Goal: Information Seeking & Learning: Learn about a topic

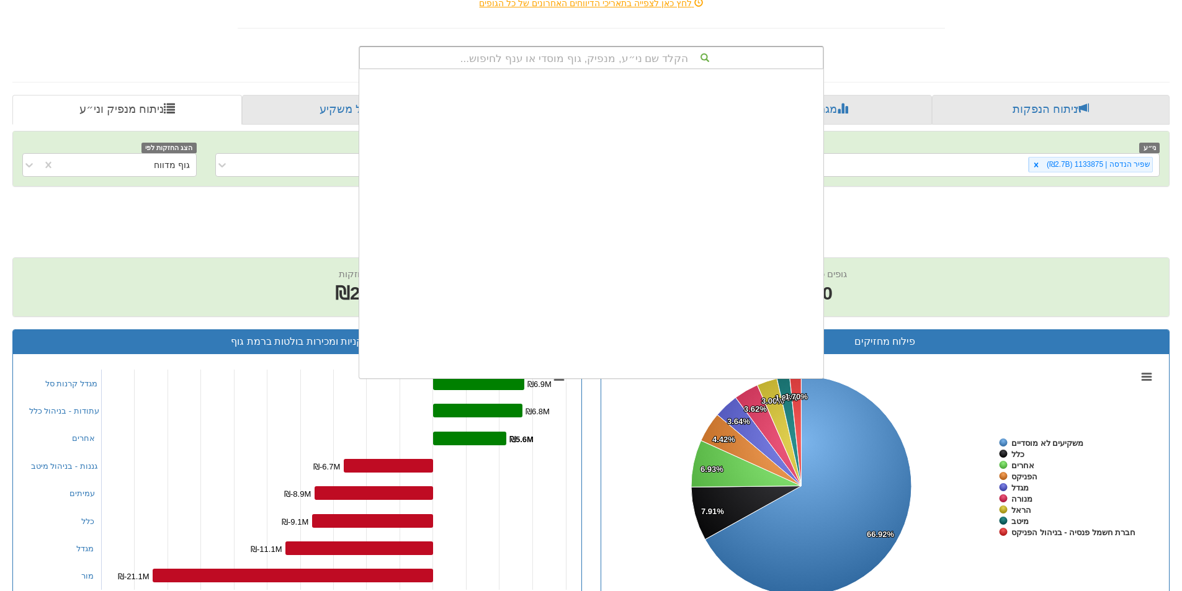
click at [617, 58] on div "הקלד שם ני״ע, מנפיק, גוף מוסדי או ענף לחיפוש..." at bounding box center [591, 57] width 463 height 21
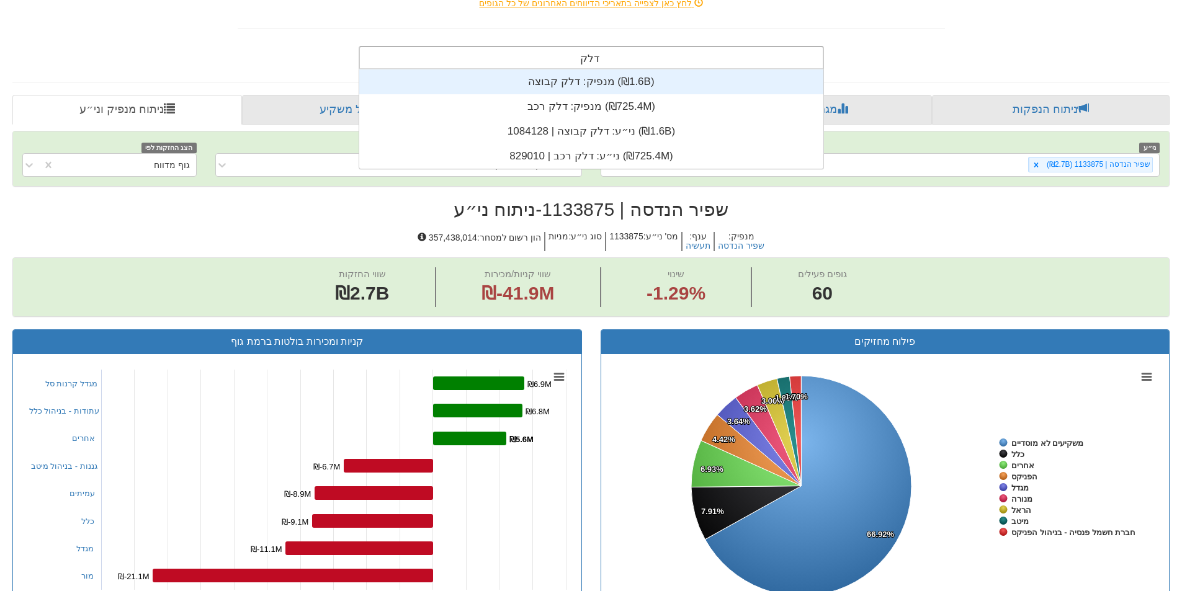
scroll to position [50, 0]
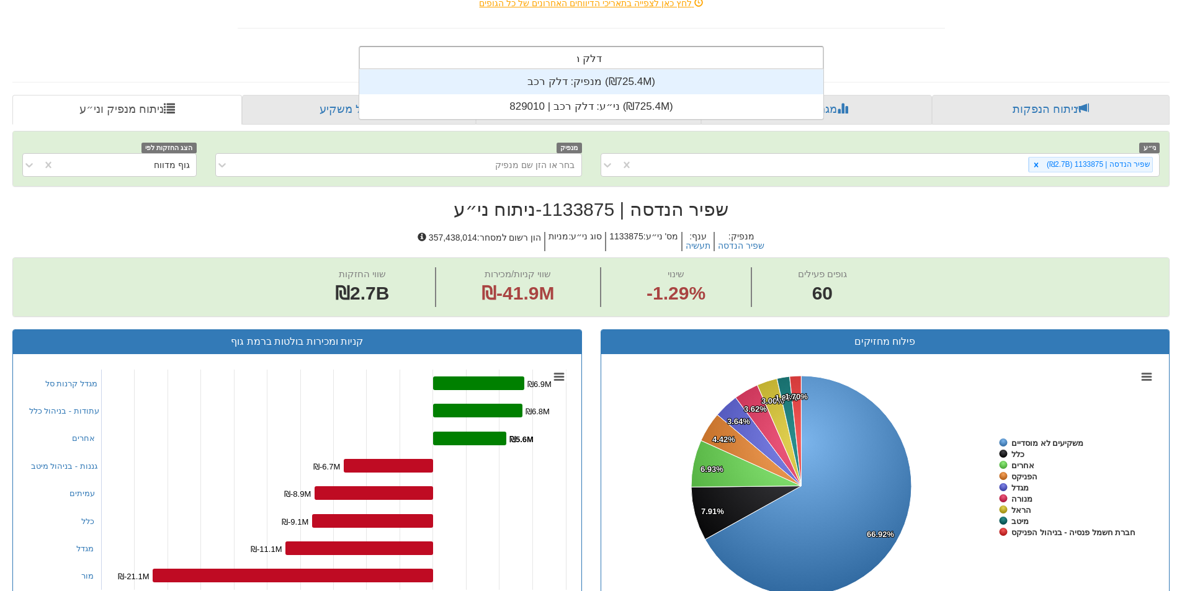
type input "דלק רכב"
click at [587, 72] on div "מנפיק: ‏דלק רכב ‎(₪725.4M)‎" at bounding box center [591, 81] width 464 height 25
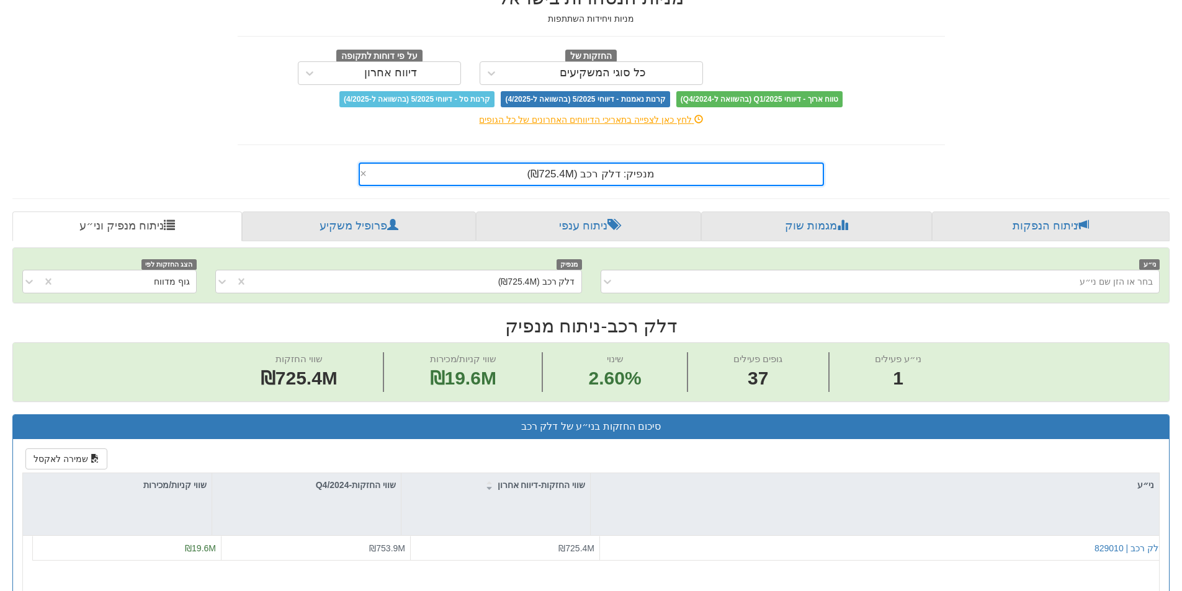
scroll to position [62, 0]
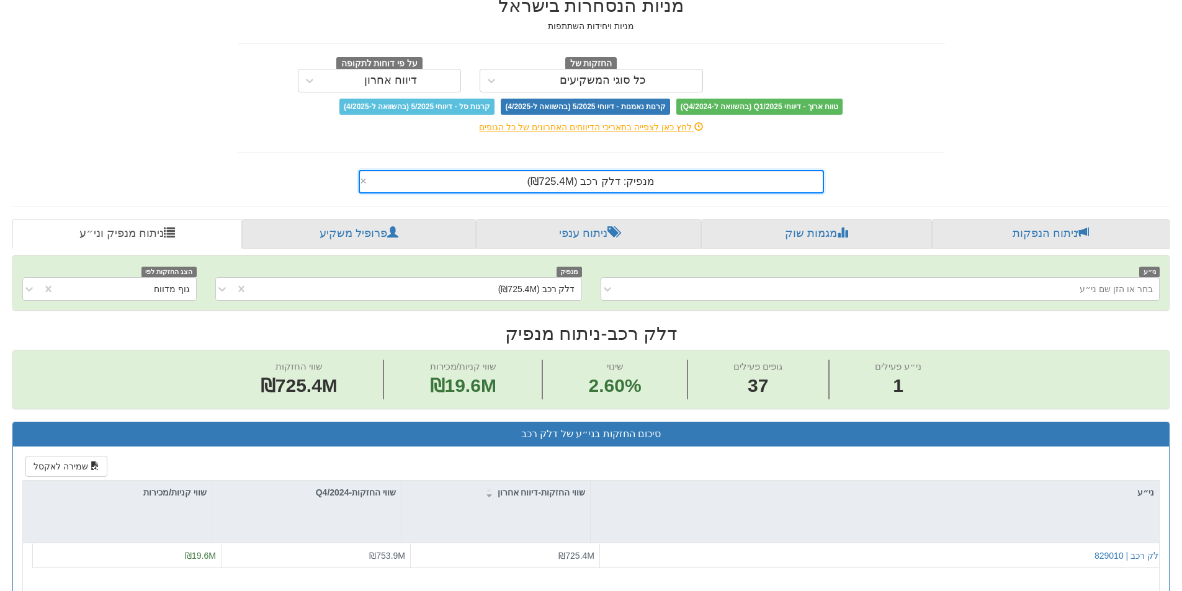
click at [644, 180] on span "מנפיק: ‏דלק רכב ‎(₪725.4M)‎" at bounding box center [591, 182] width 128 height 12
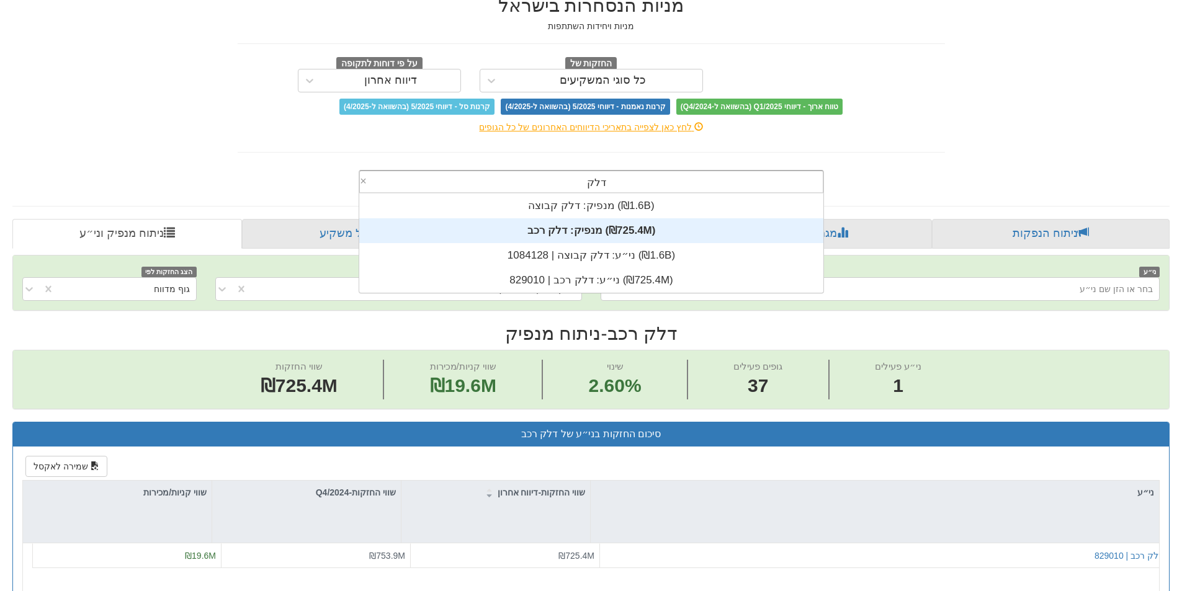
scroll to position [50, 0]
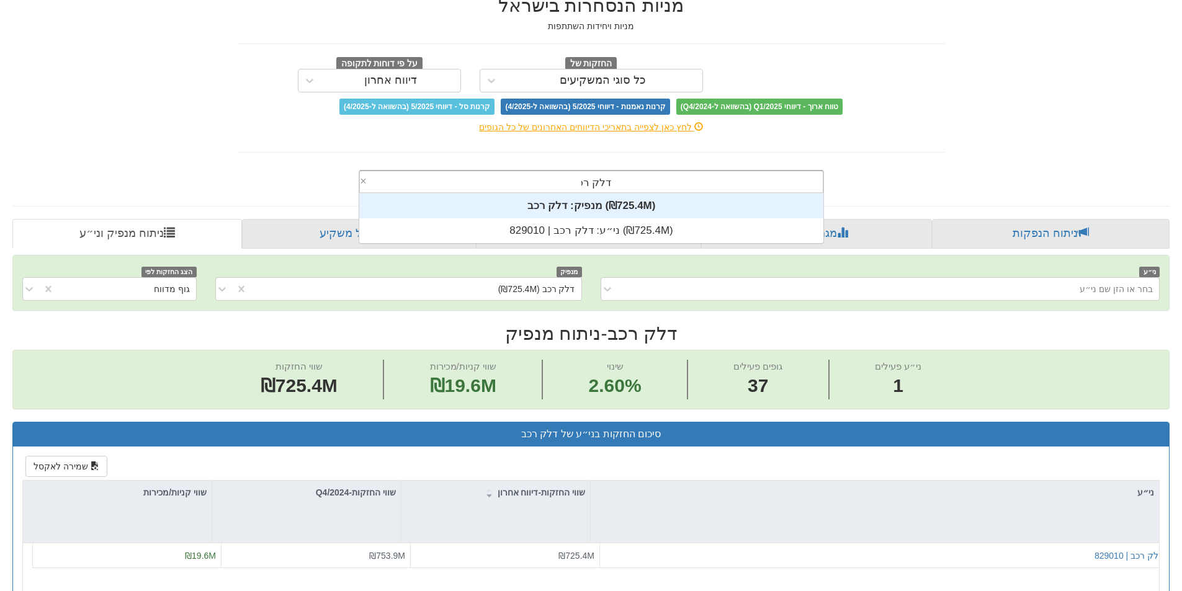
type input "דלק רכב"
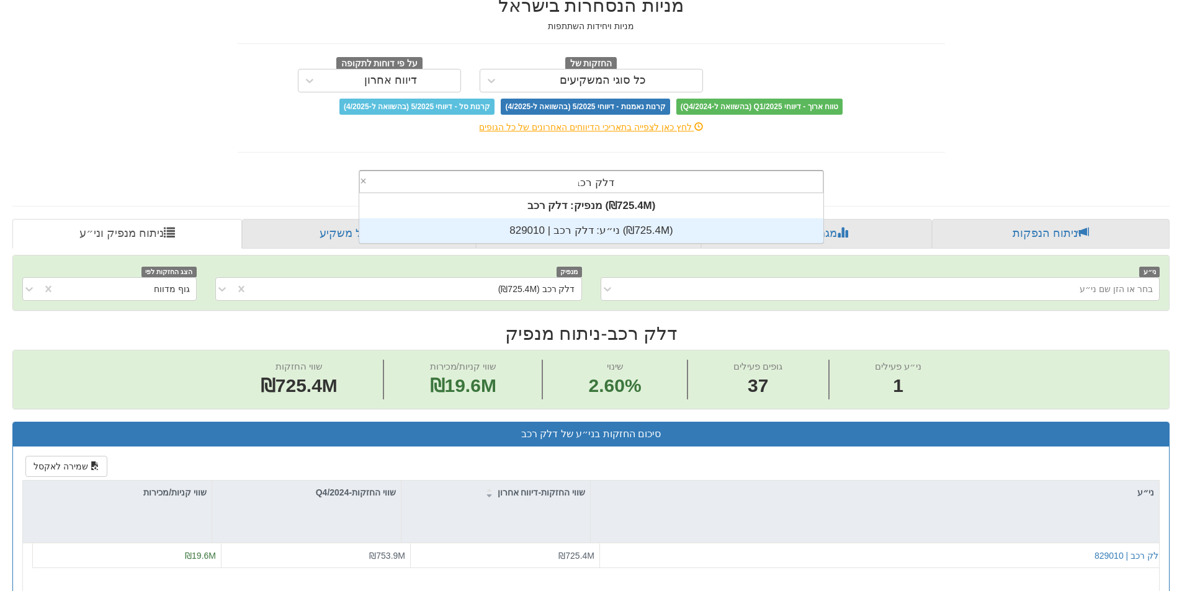
click at [617, 232] on div "ני״ע: ‏דלק רכב | 829010 ‎(₪725.4M)‎" at bounding box center [591, 230] width 464 height 25
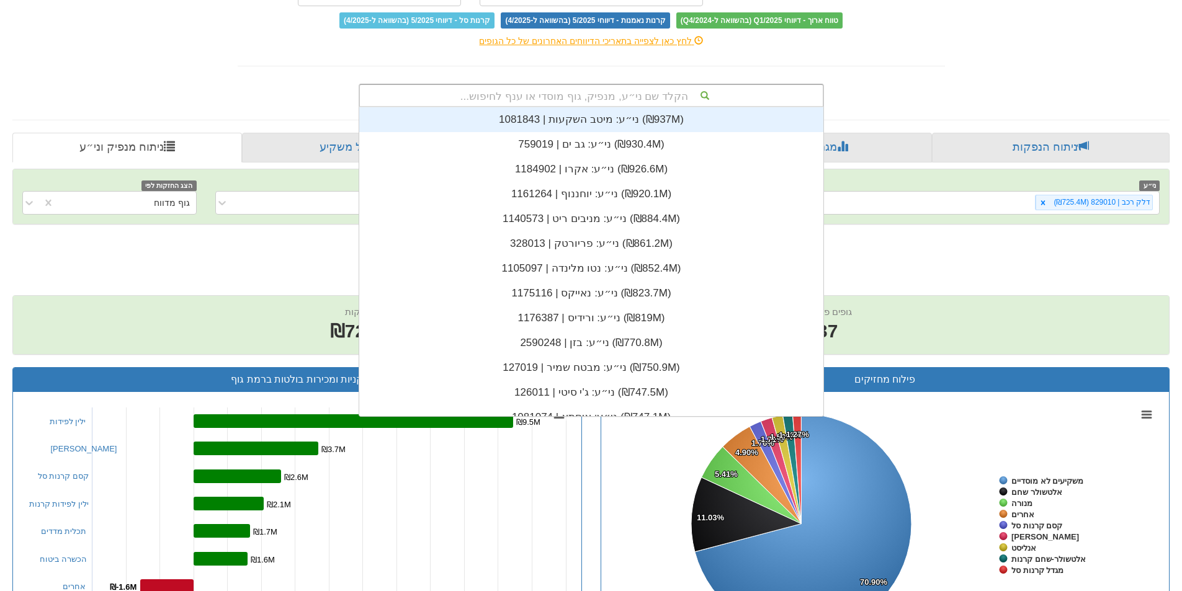
scroll to position [124, 0]
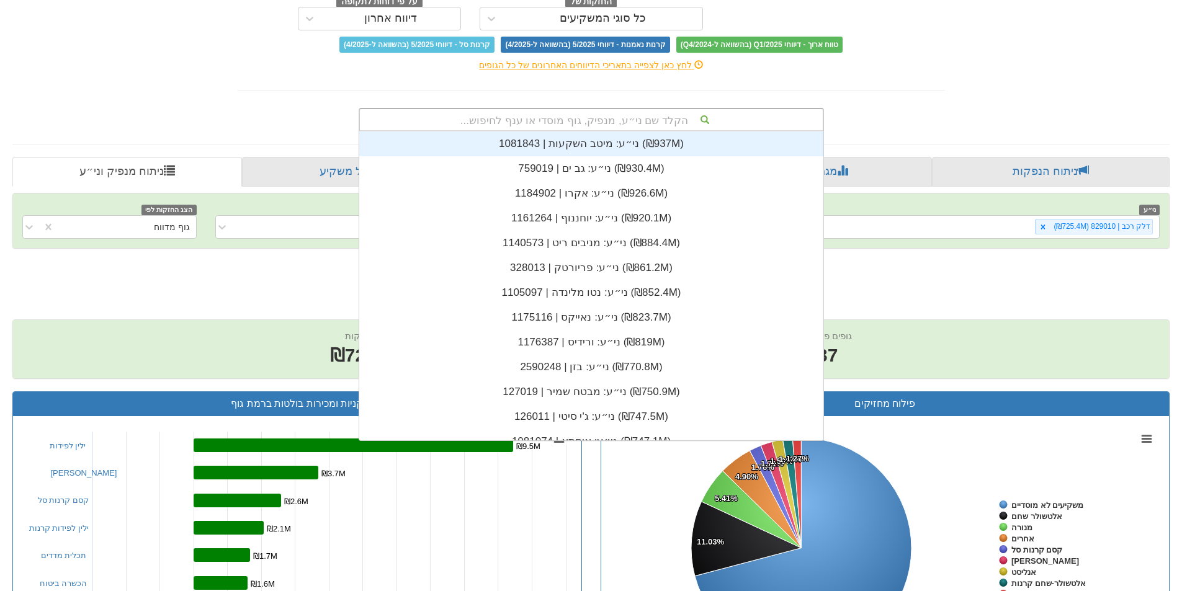
click at [622, 114] on div "הקלד שם ני״ע, מנפיק, גוף מוסדי או ענף לחיפוש..." at bounding box center [591, 119] width 463 height 21
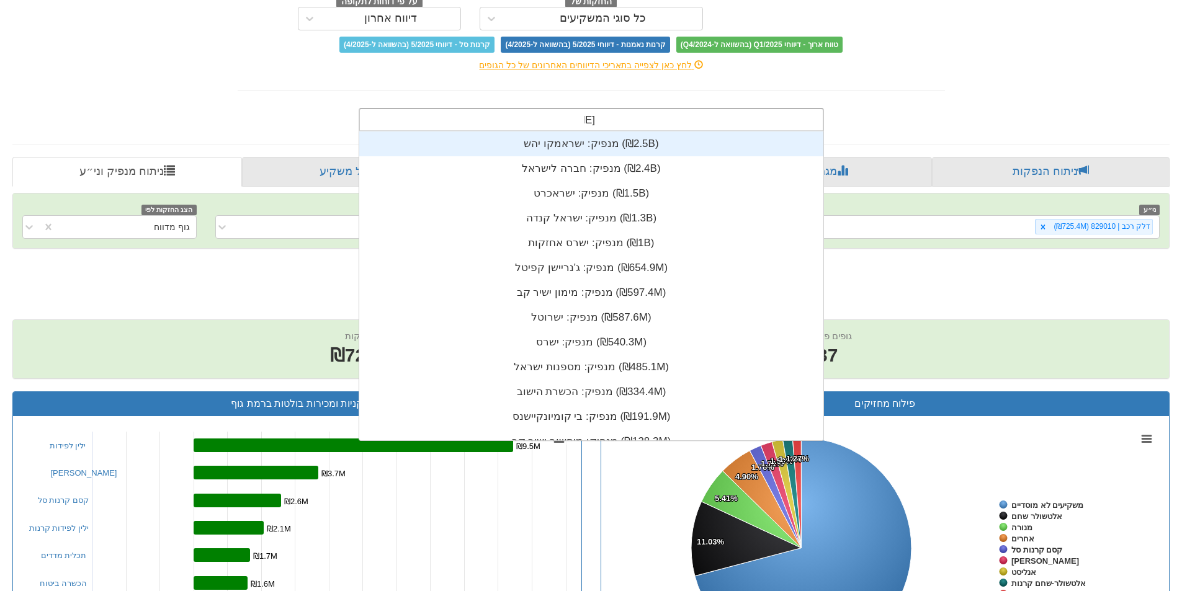
type input "י"
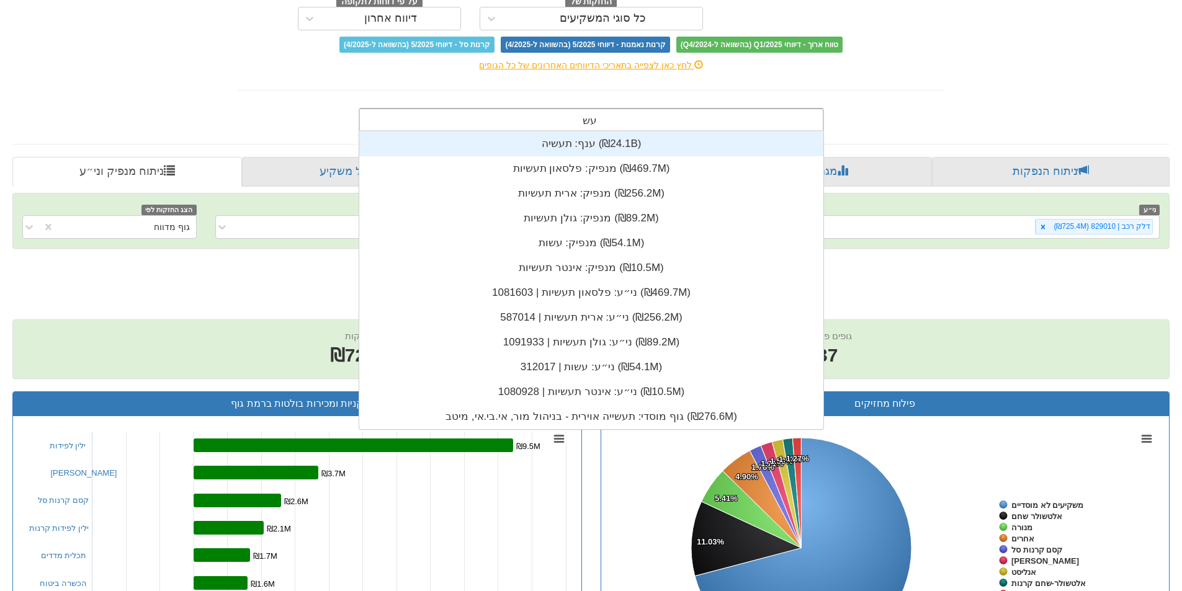
scroll to position [50, 0]
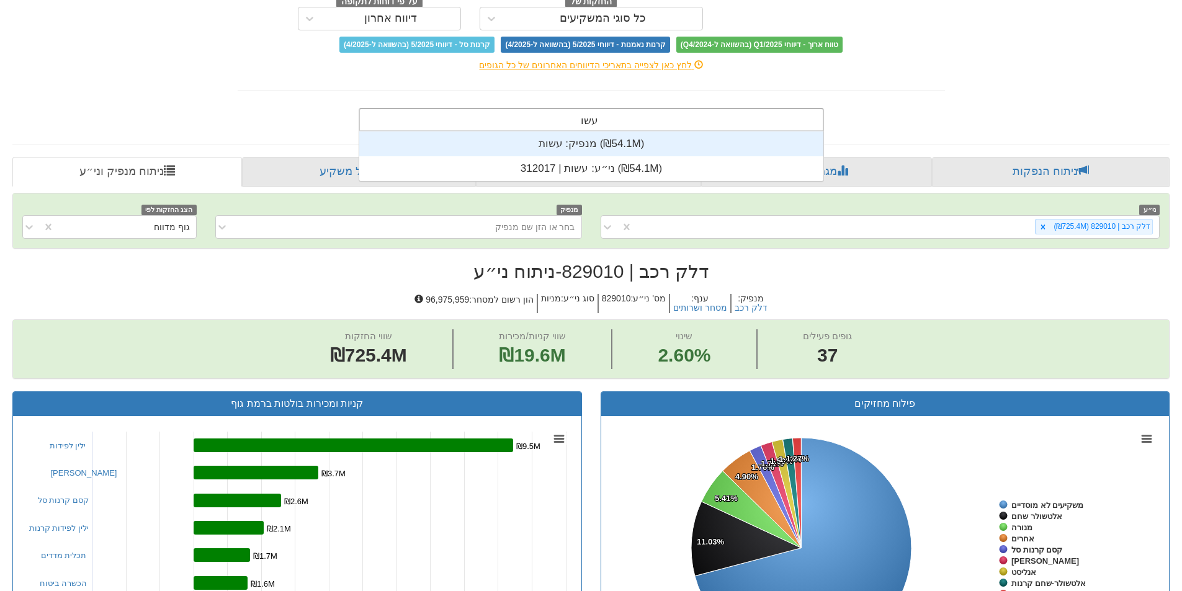
type input "עשות"
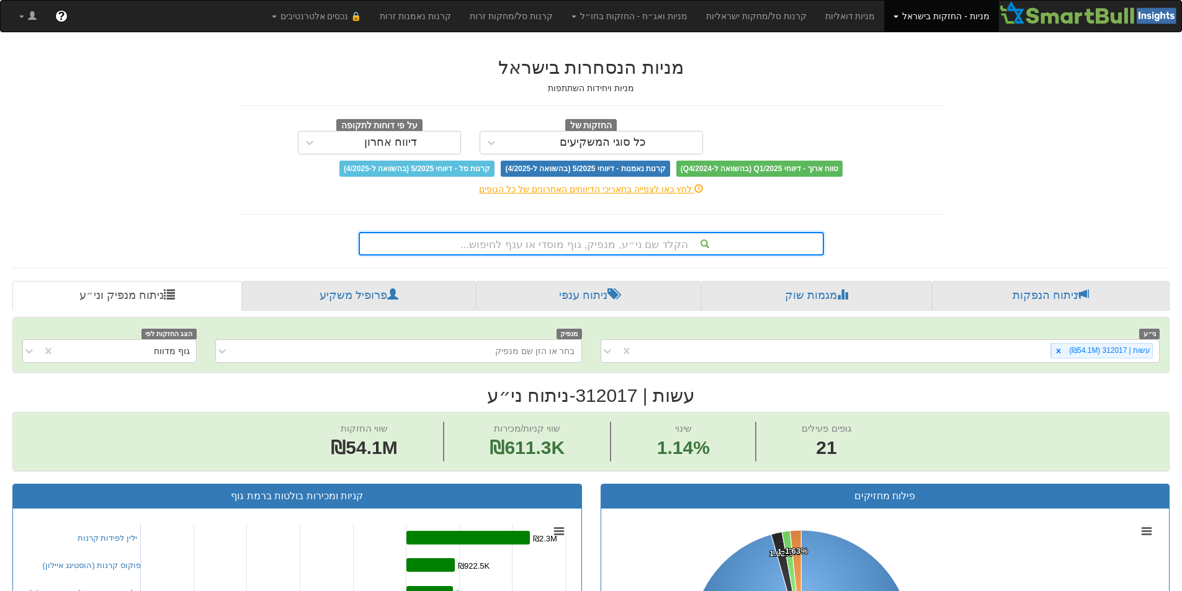
click at [619, 244] on div "הקלד שם ני״ע, מנפיק, גוף מוסדי או ענף לחיפוש..." at bounding box center [591, 243] width 463 height 21
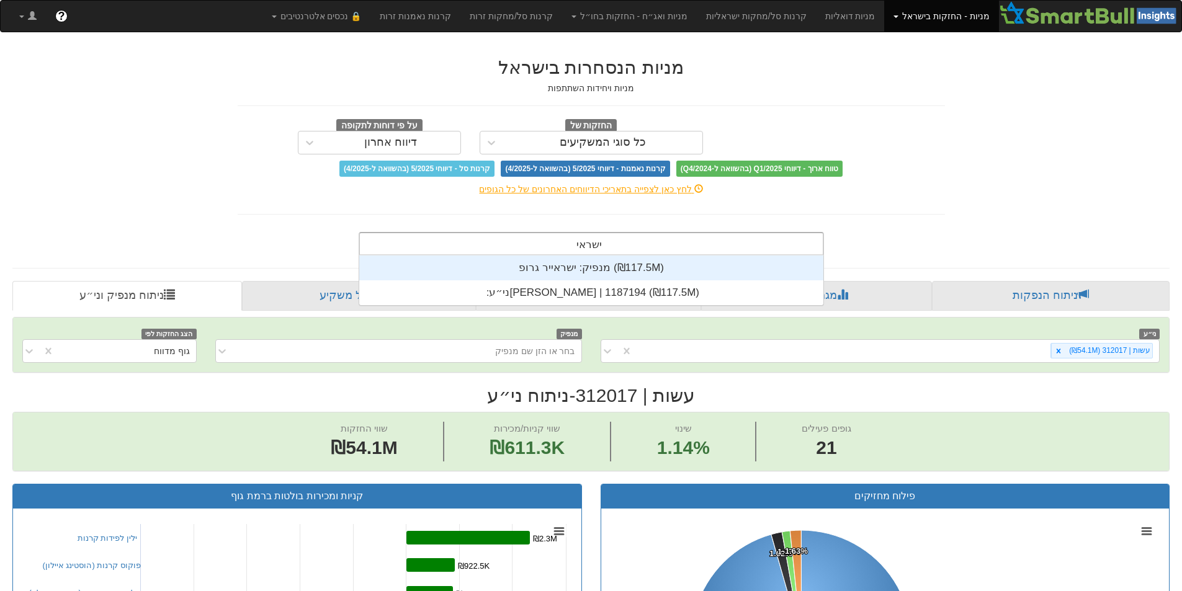
scroll to position [50, 0]
type input "ישראייר"
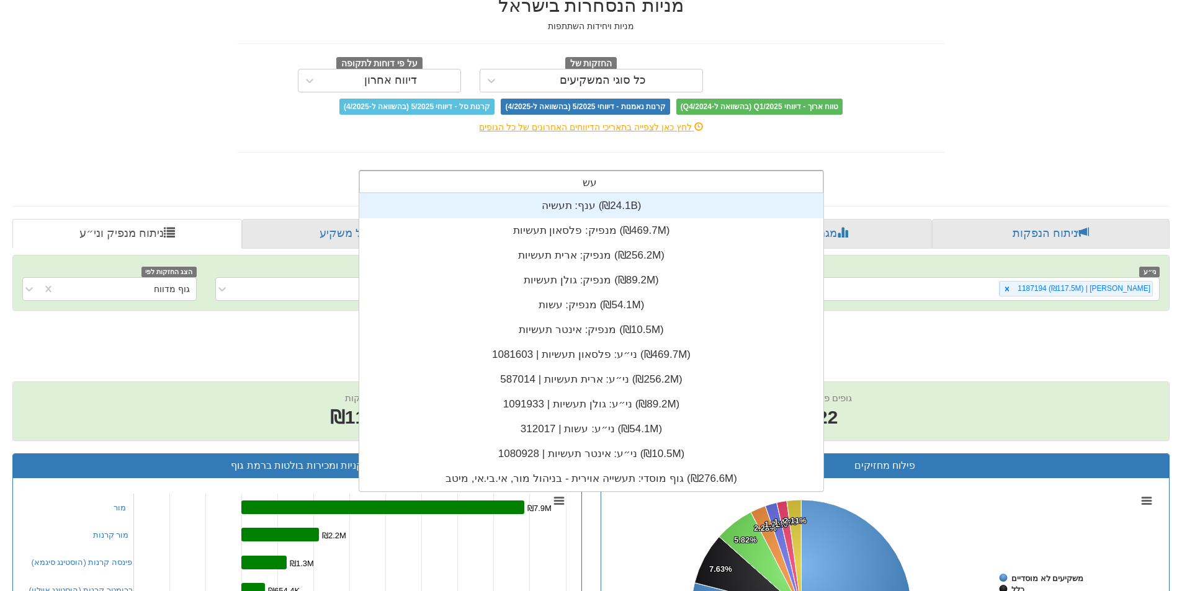
scroll to position [50, 0]
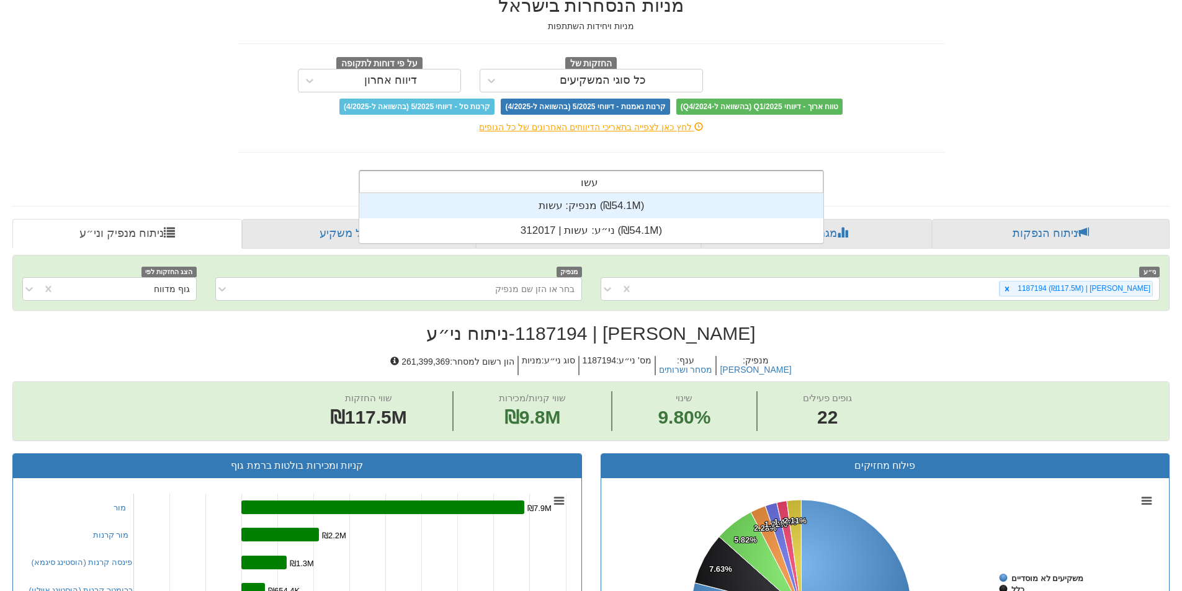
type input "עשות"
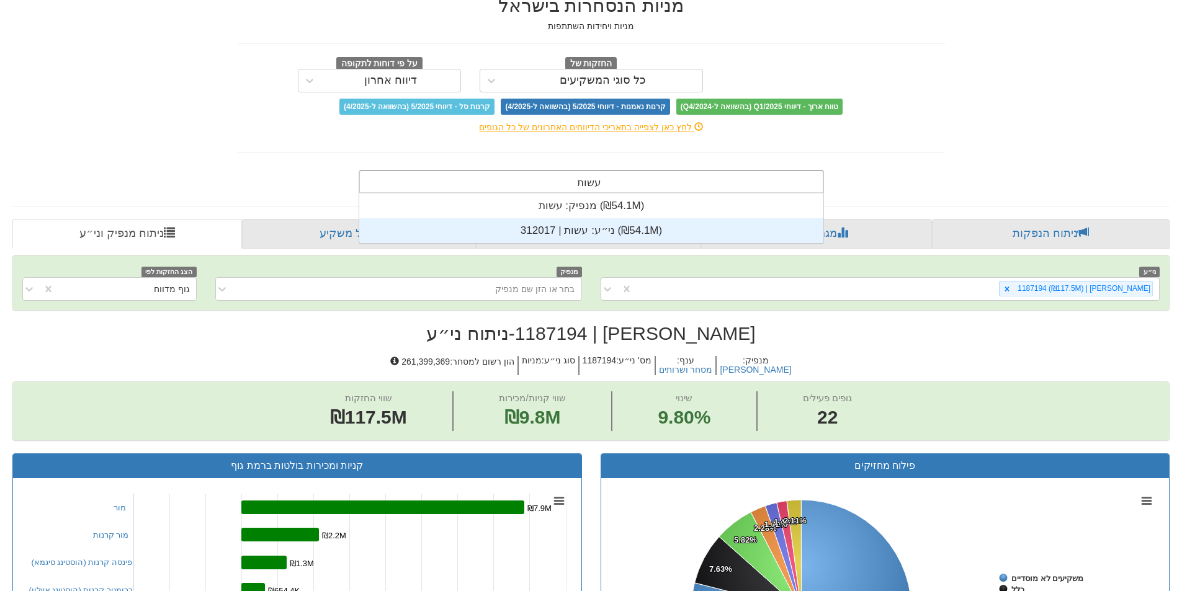
click at [597, 221] on div "ני״ע: ‏עשות | 312017 ‎(₪54.1M)‎" at bounding box center [591, 230] width 464 height 25
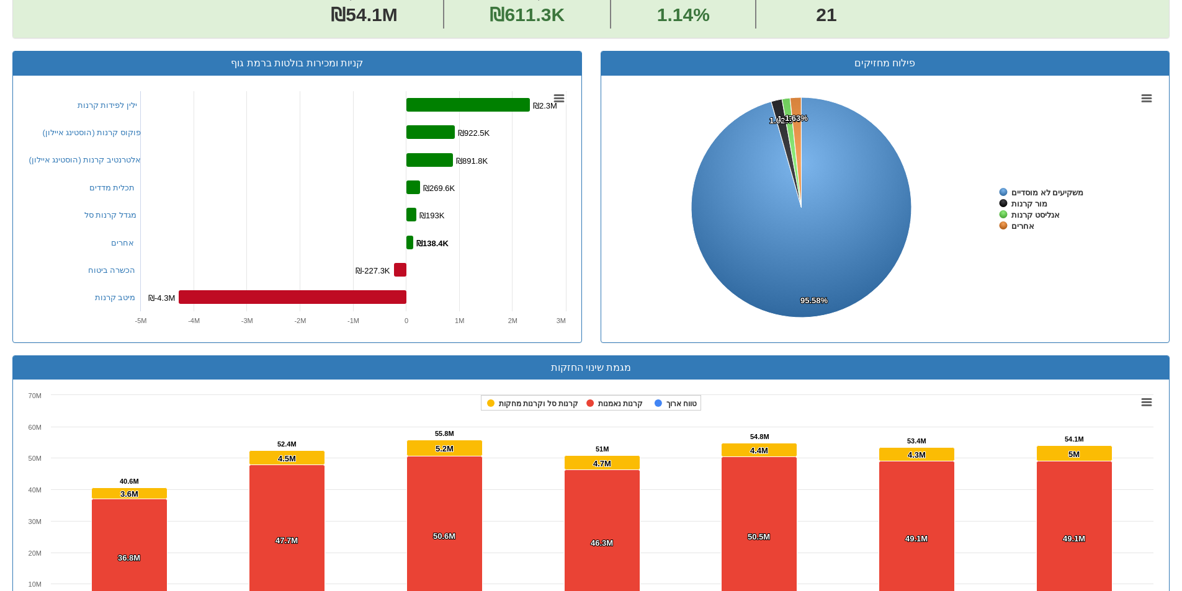
scroll to position [434, 0]
